Goal: Information Seeking & Learning: Learn about a topic

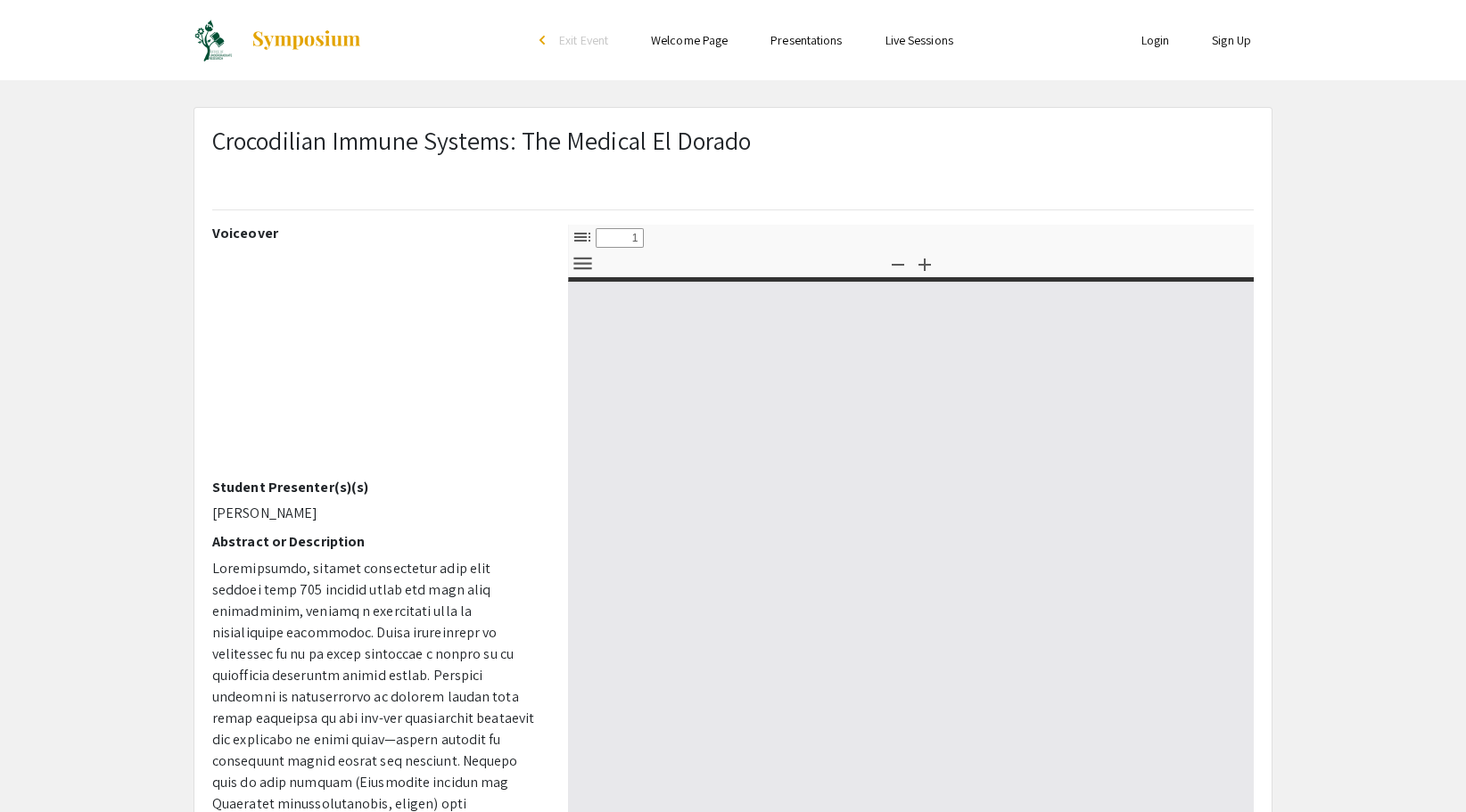
select select "custom"
type input "0"
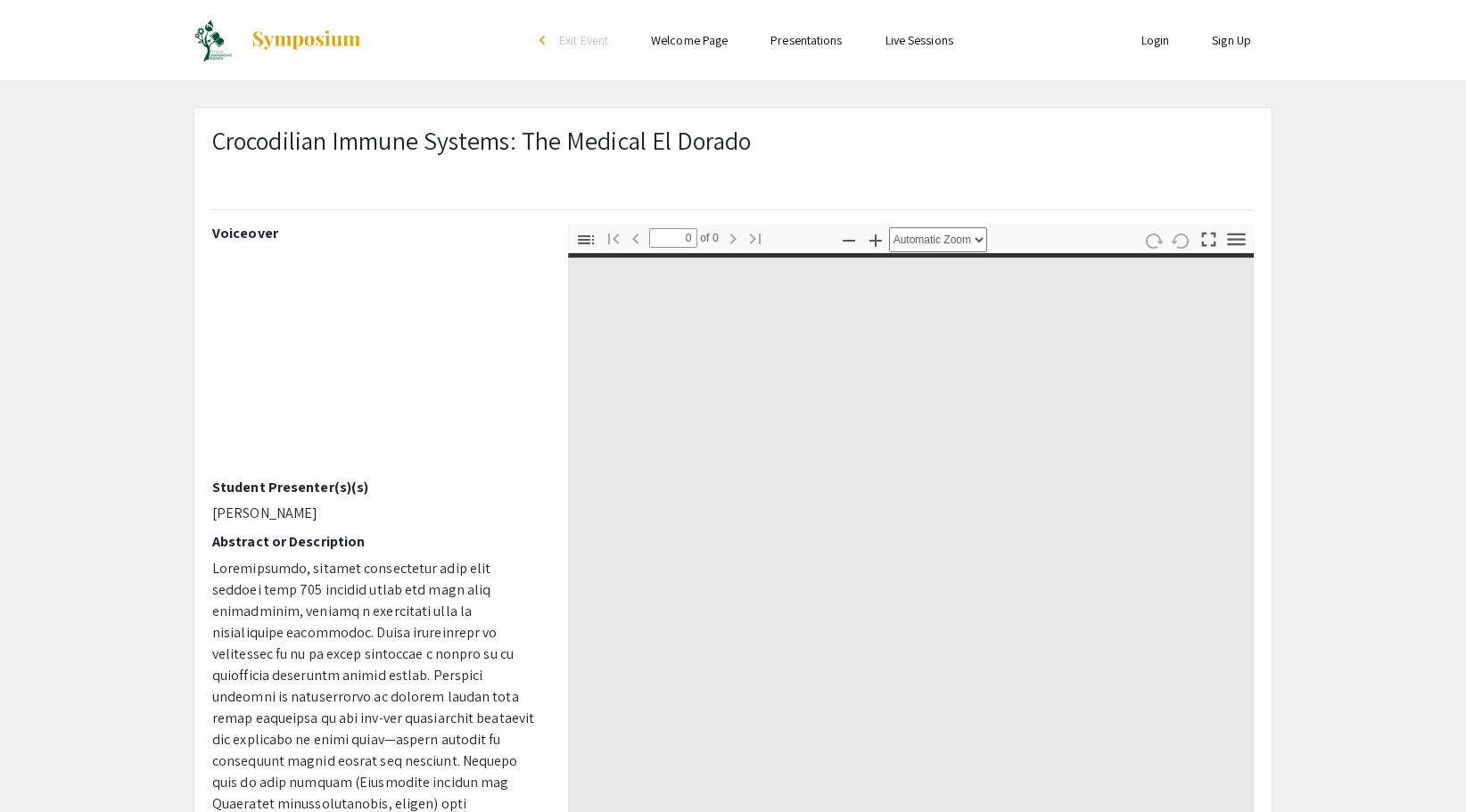
select select "custom"
type input "1"
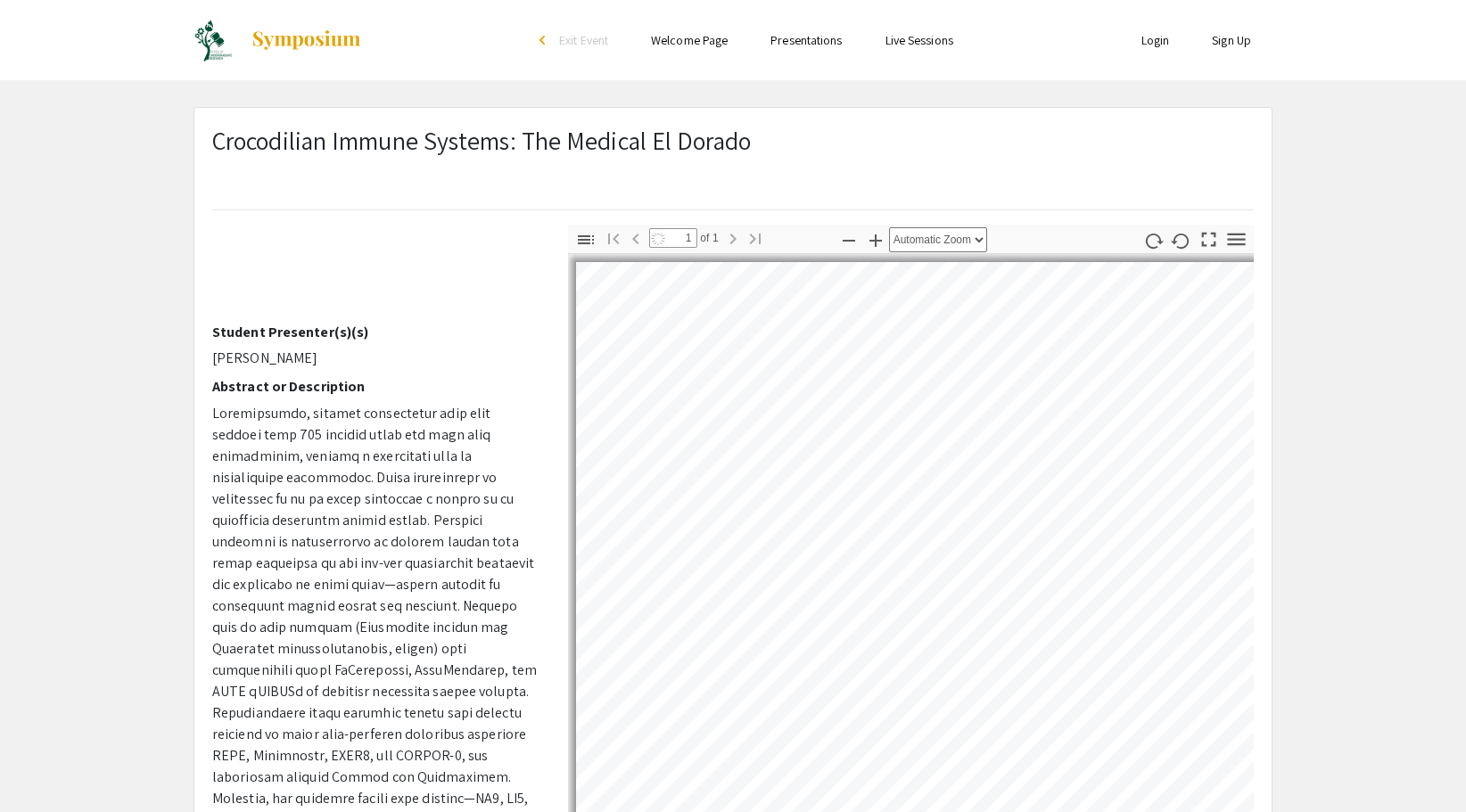
scroll to position [216, 0]
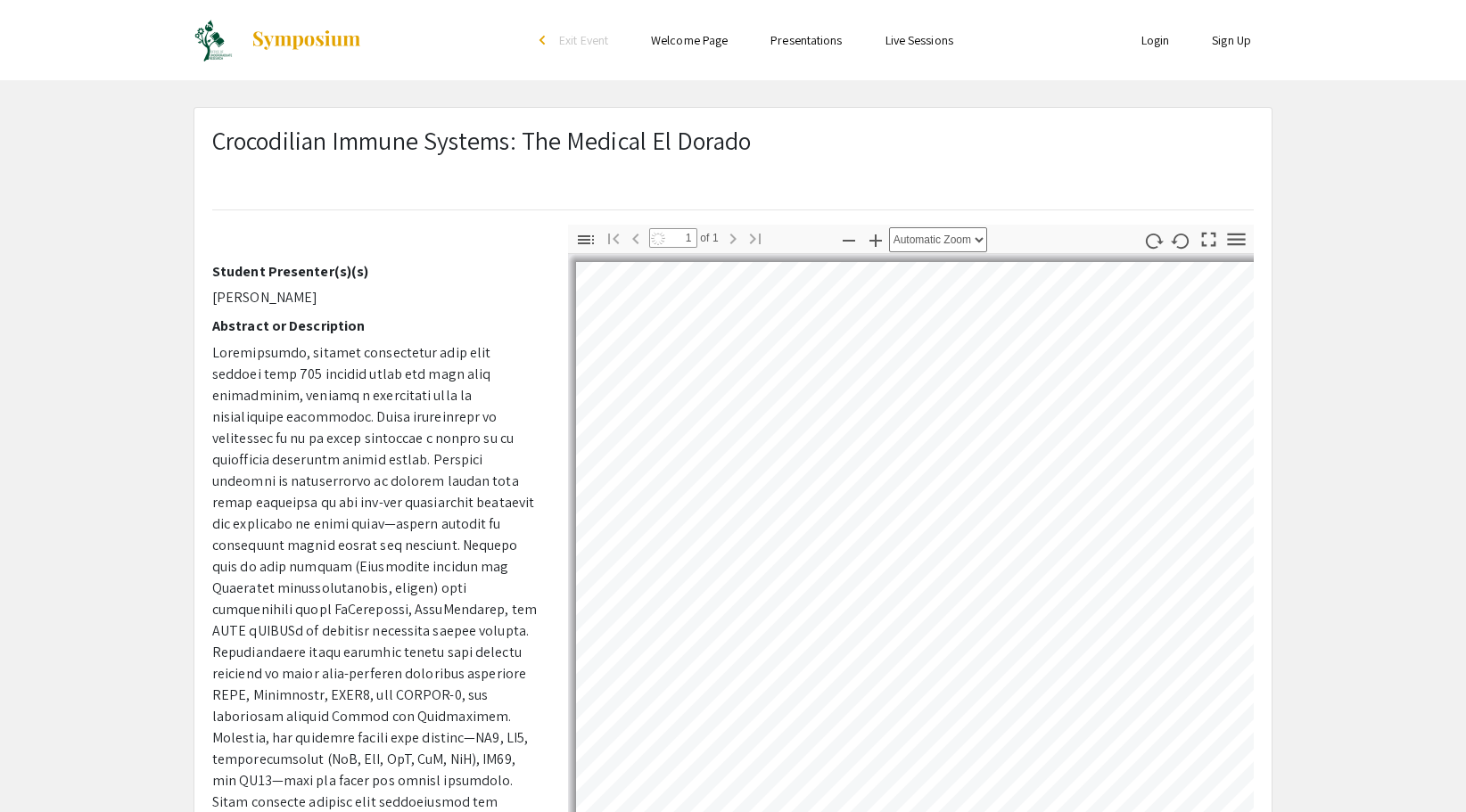
select select "auto"
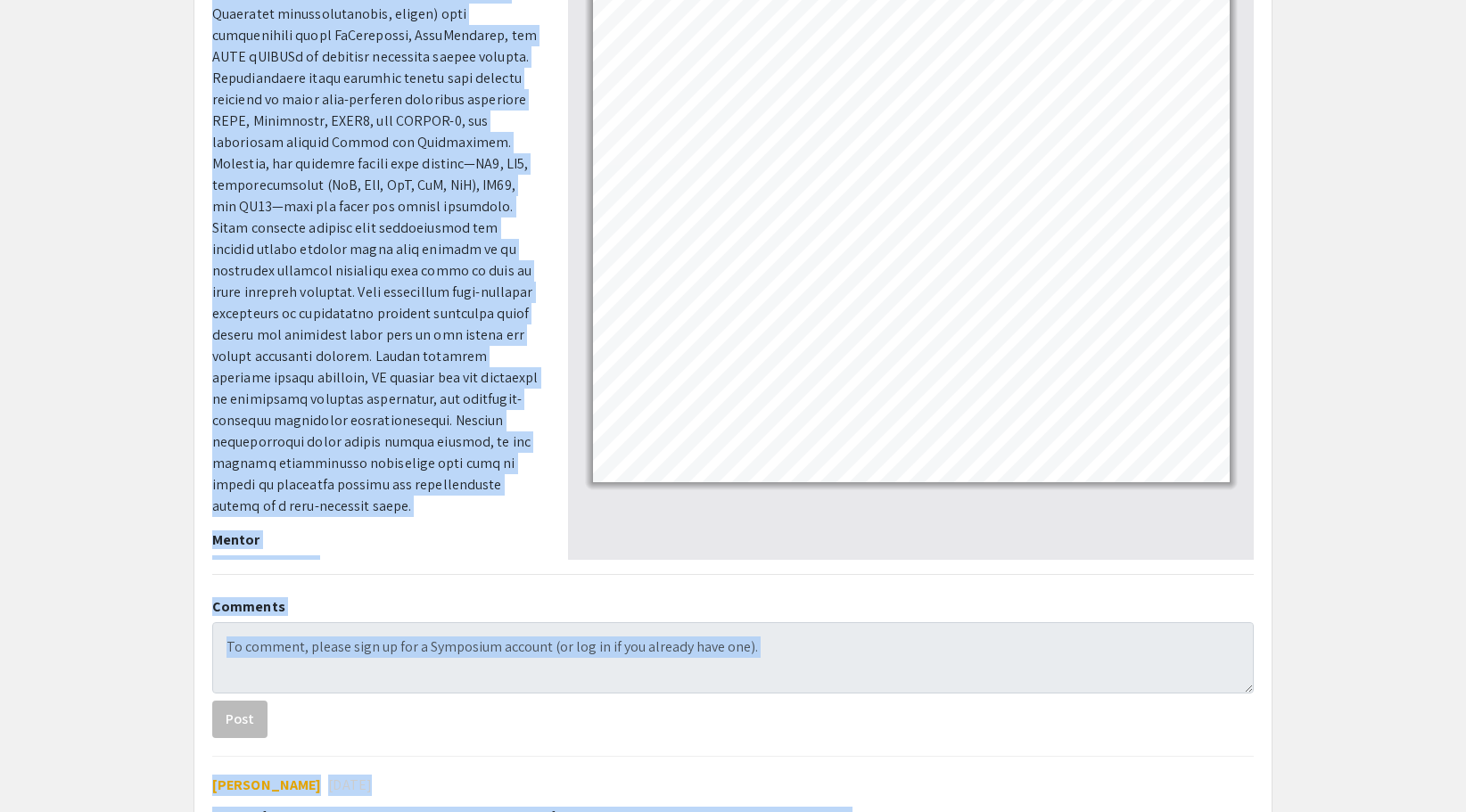
scroll to position [452, 0]
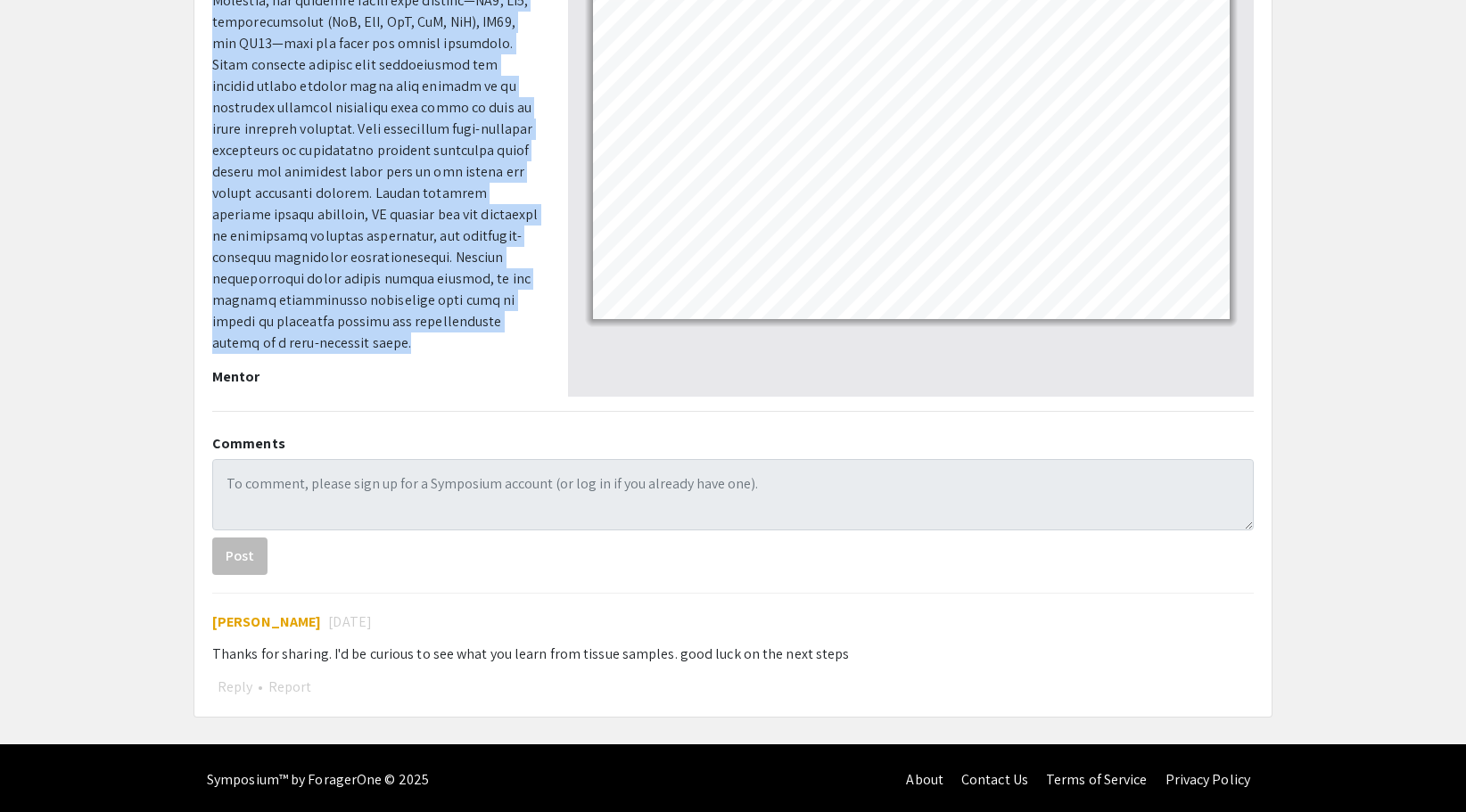
drag, startPoint x: 208, startPoint y: 352, endPoint x: 445, endPoint y: 312, distance: 240.4
click at [445, 312] on div "Voiceover Student Presenter(s)(s) [PERSON_NAME] Abstract or Description Mentor …" at bounding box center [377, 84] width 356 height 624
copy p "Loremipsumdo, sitamet consectetur adip elit seddoei temp 658 incidid utlab etd …"
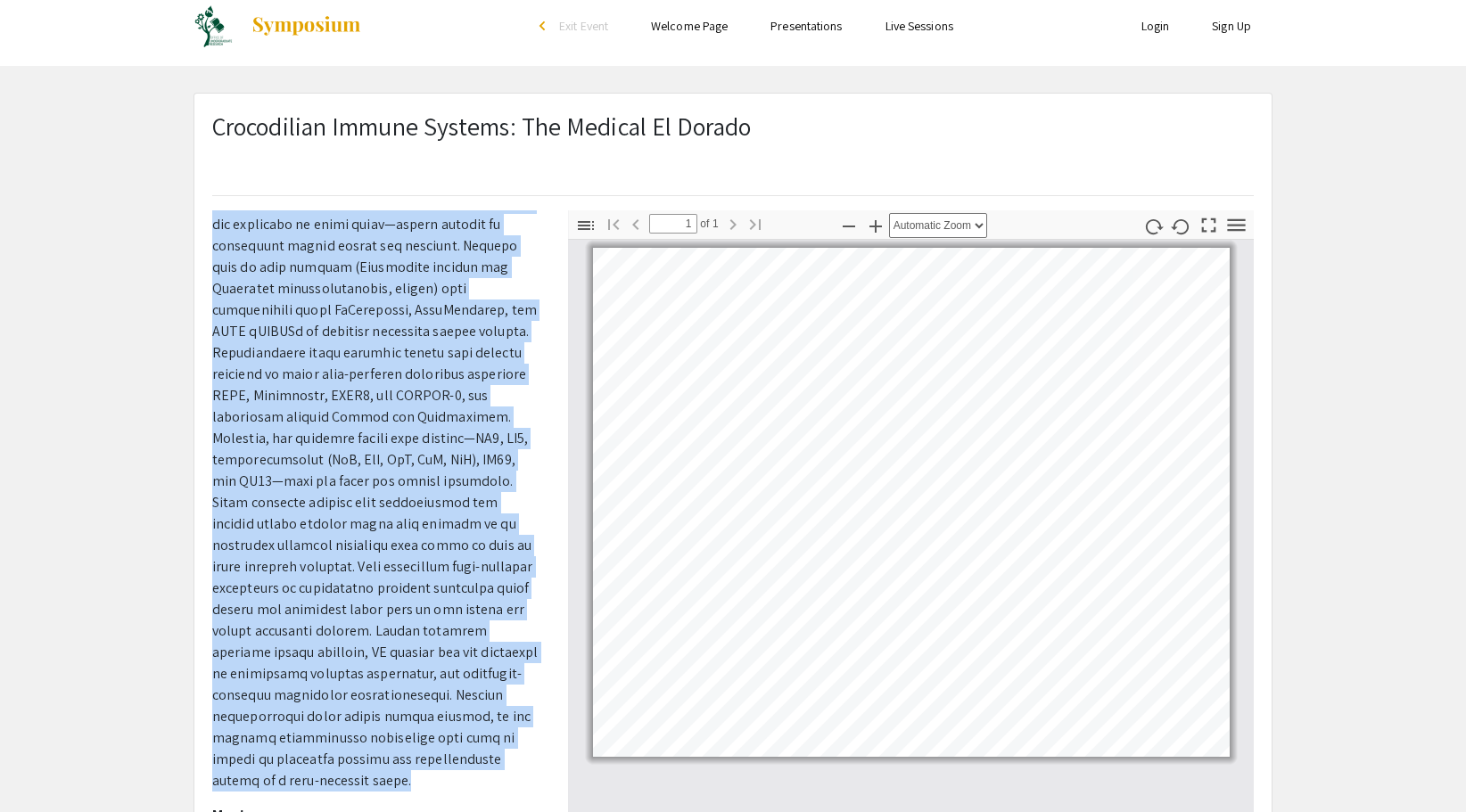
scroll to position [0, 0]
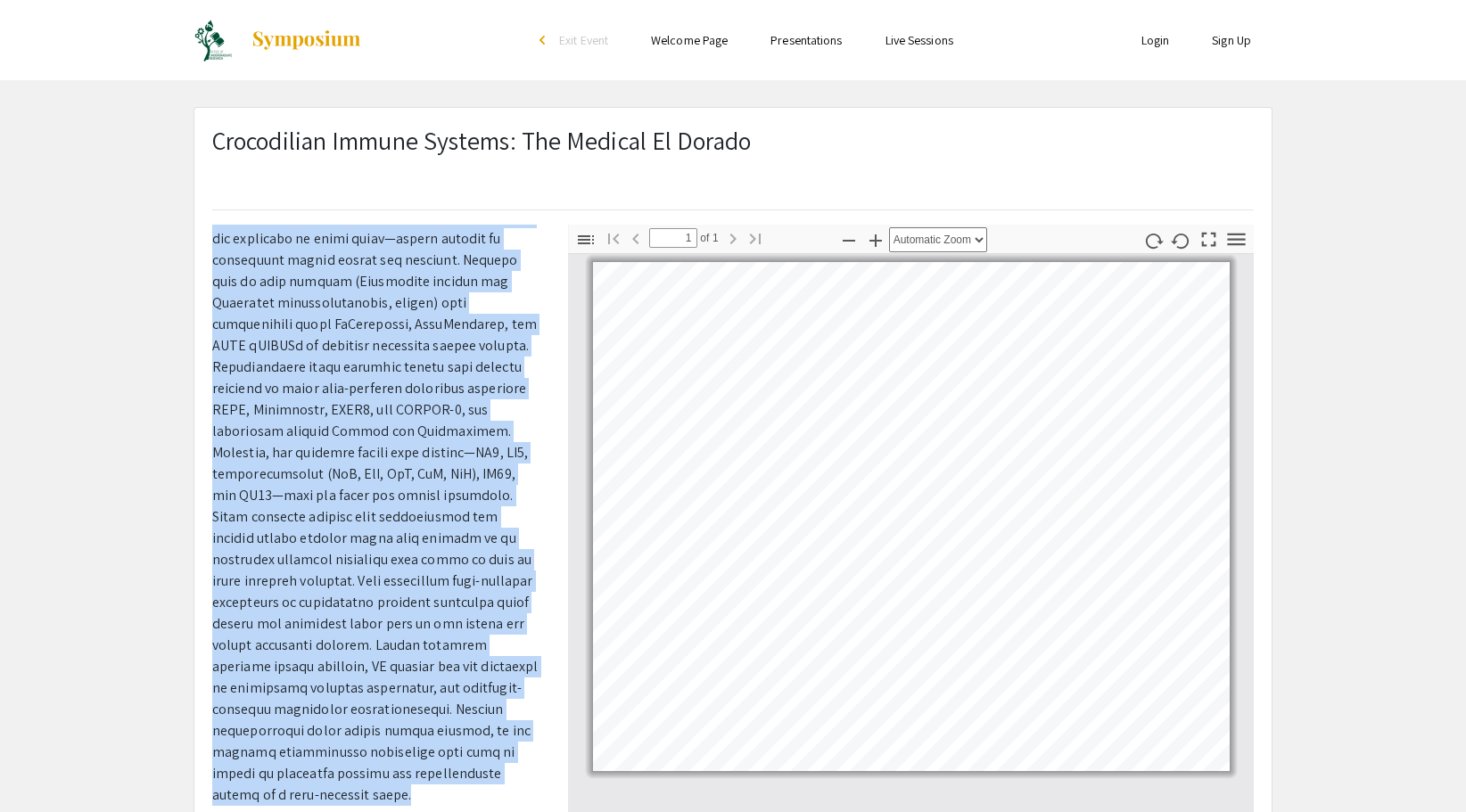
click at [400, 341] on p at bounding box center [376, 431] width 329 height 749
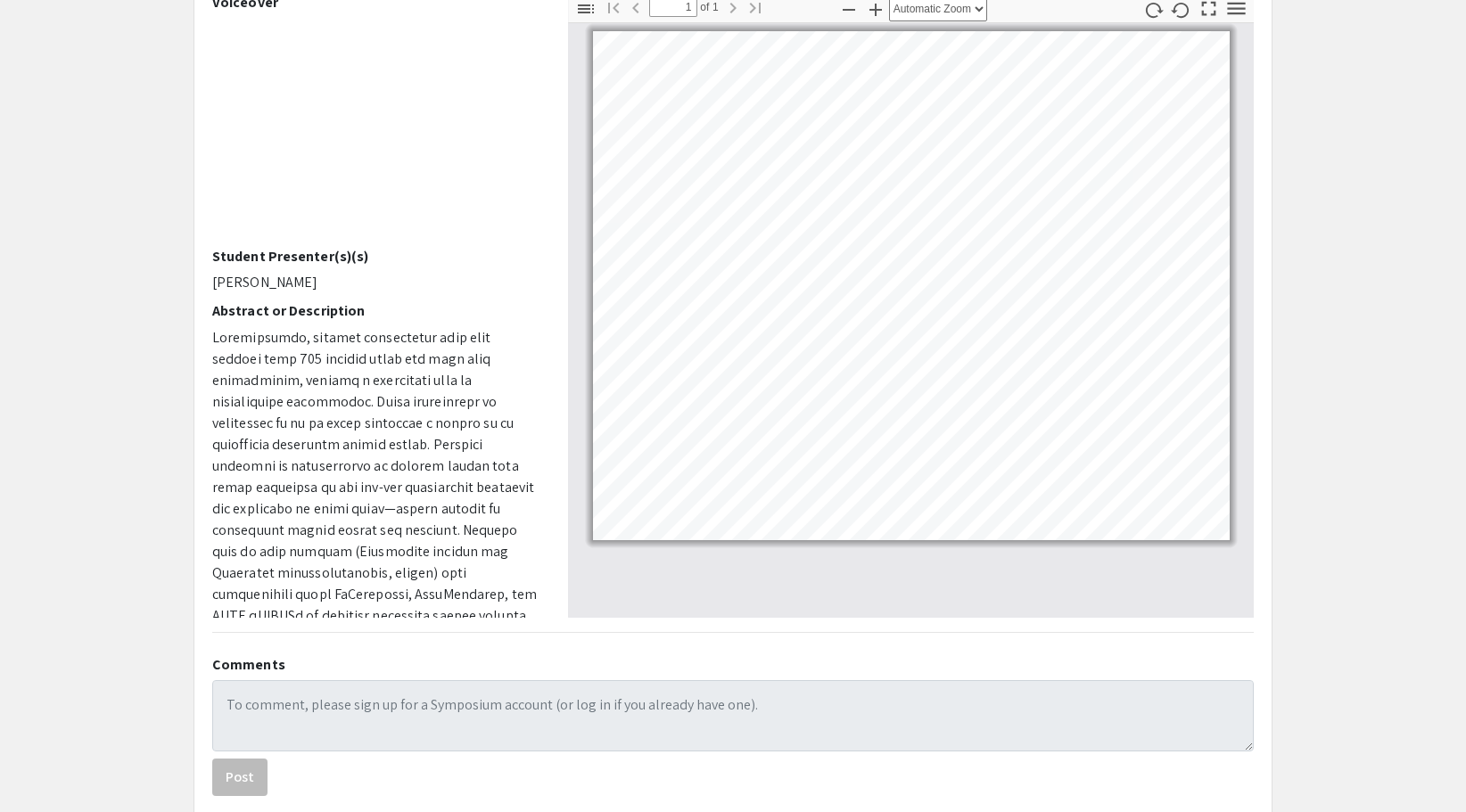
scroll to position [105, 0]
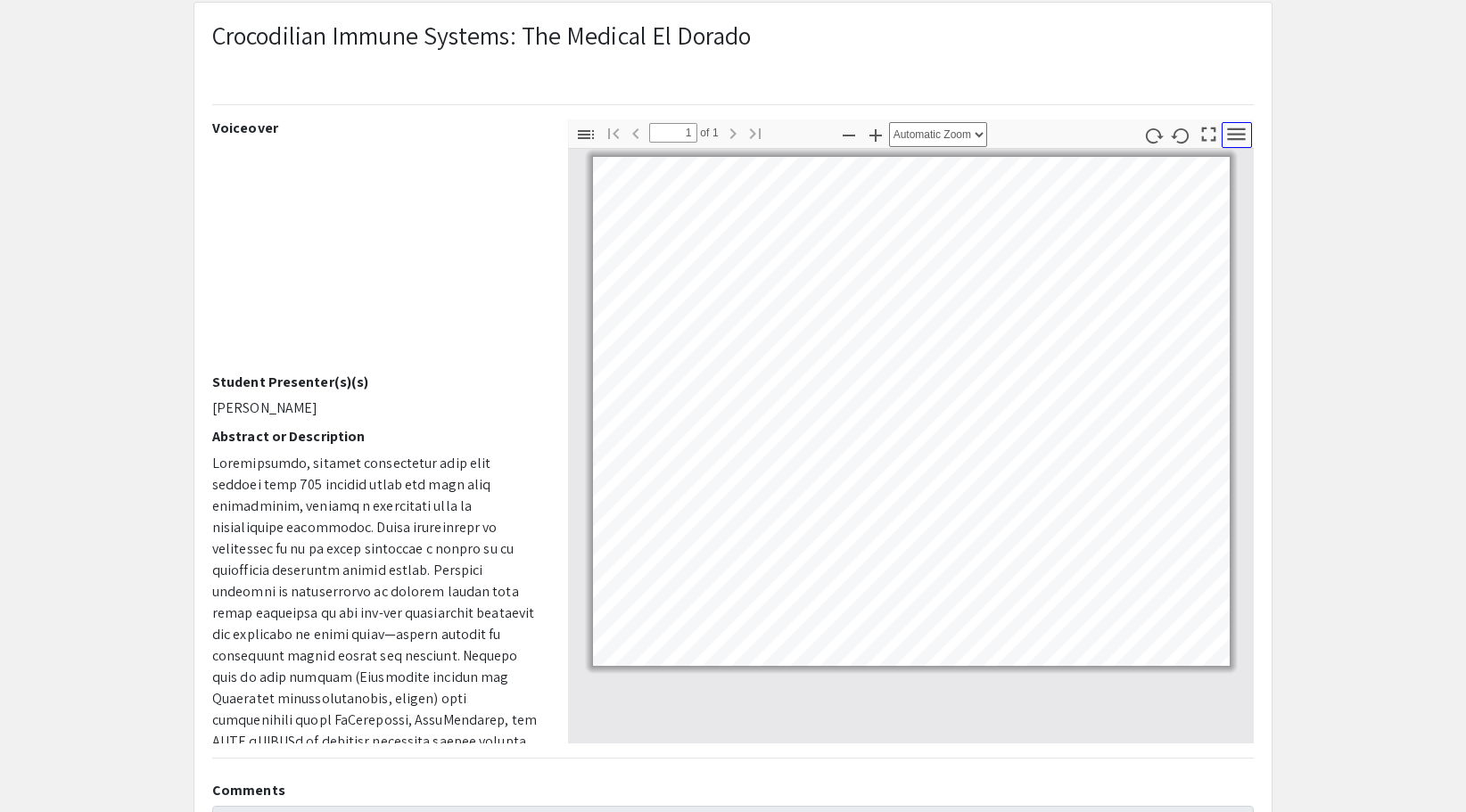
click at [1237, 132] on icon "button" at bounding box center [1236, 134] width 24 height 24
click at [582, 132] on icon "button" at bounding box center [586, 135] width 22 height 22
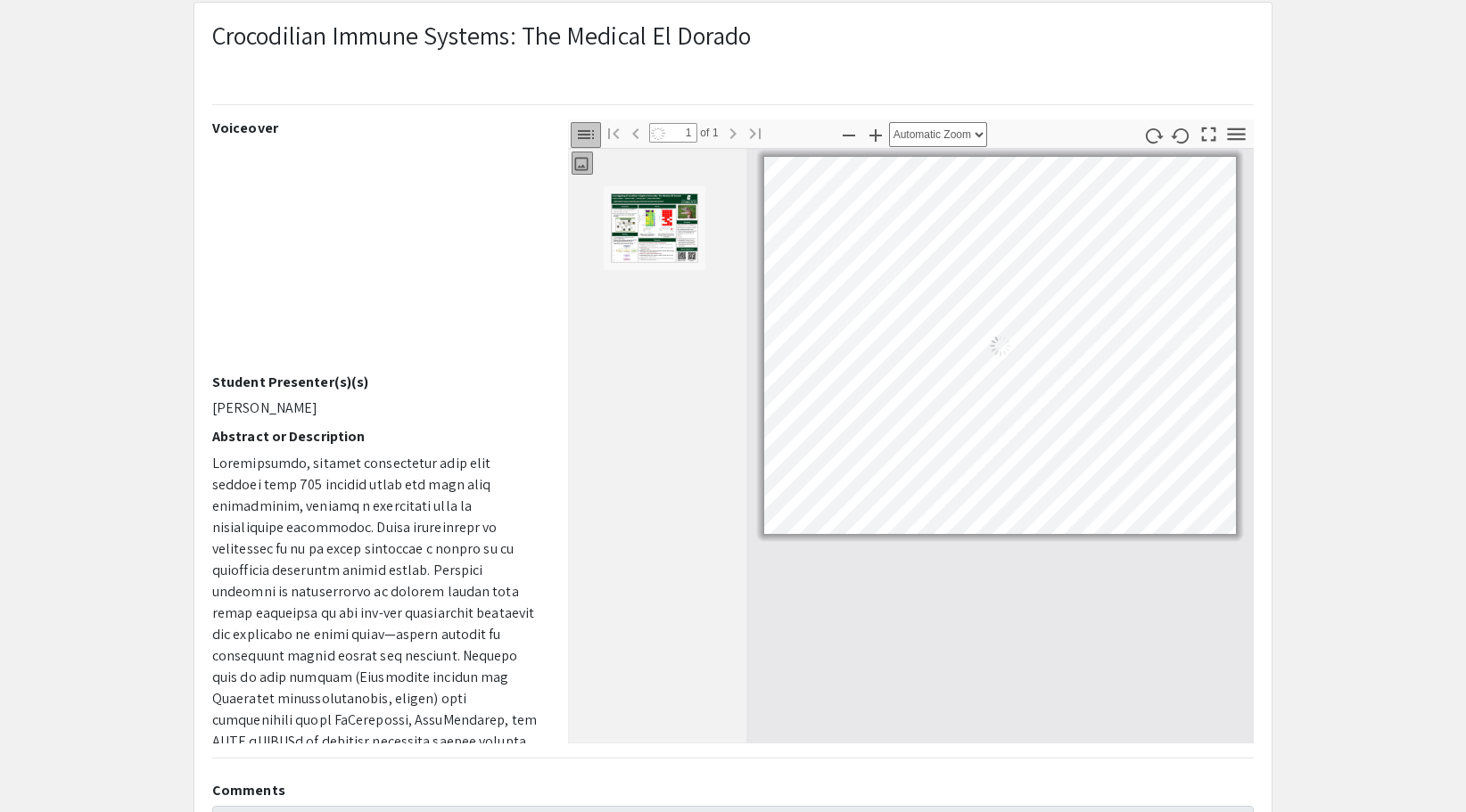
click at [642, 218] on img "Thumbnail of Page 1" at bounding box center [655, 227] width 89 height 71
